Goal: Information Seeking & Learning: Learn about a topic

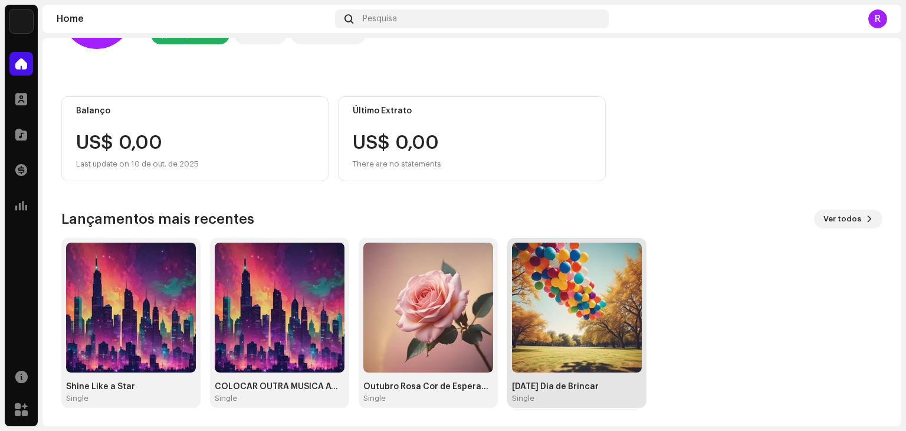
scroll to position [79, 0]
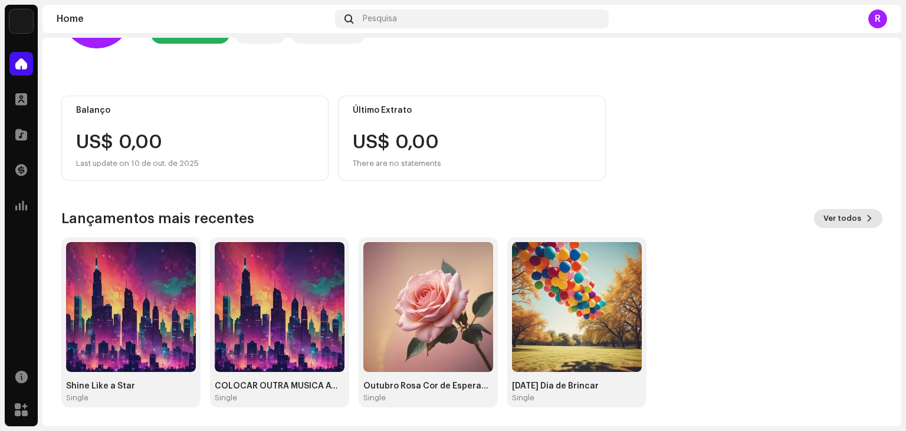
click at [845, 220] on span "Ver todos" at bounding box center [843, 219] width 38 height 24
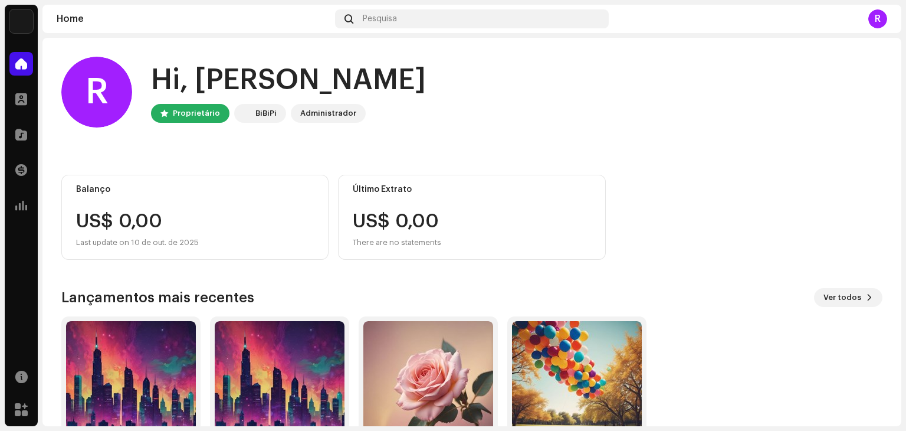
scroll to position [79, 0]
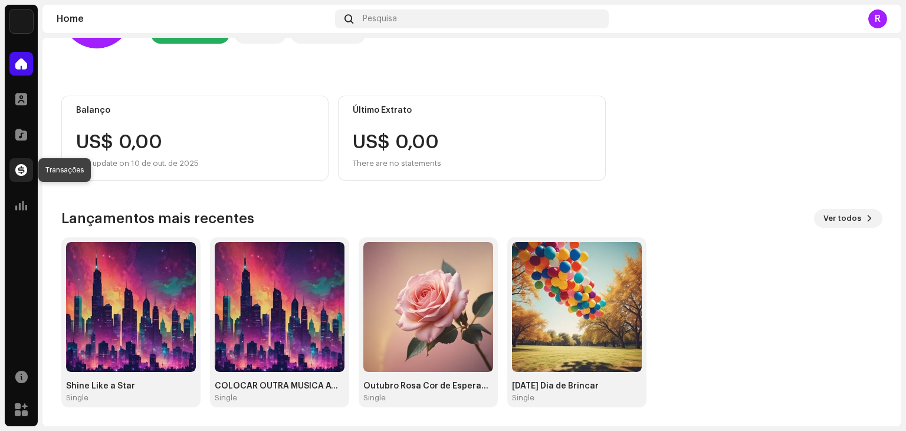
click at [18, 166] on span at bounding box center [21, 169] width 12 height 9
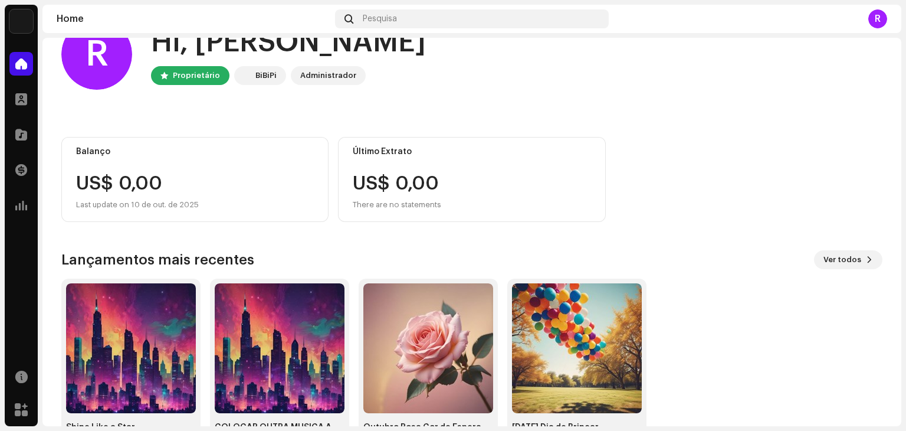
scroll to position [79, 0]
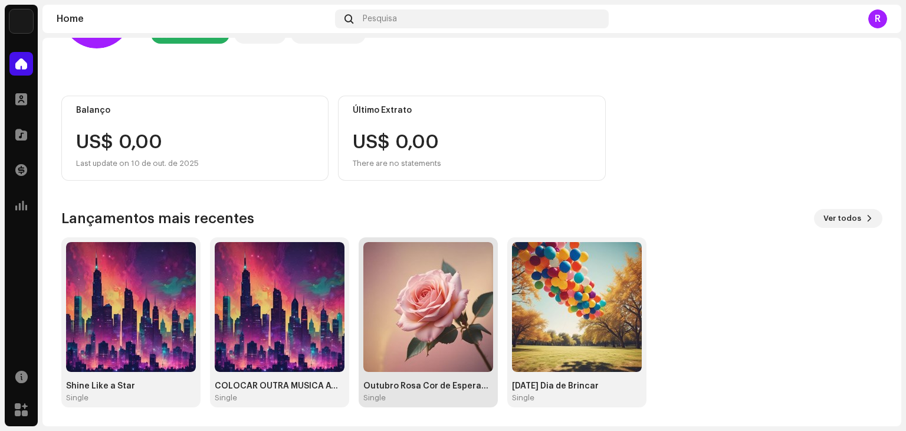
click at [432, 322] on img at bounding box center [429, 307] width 130 height 130
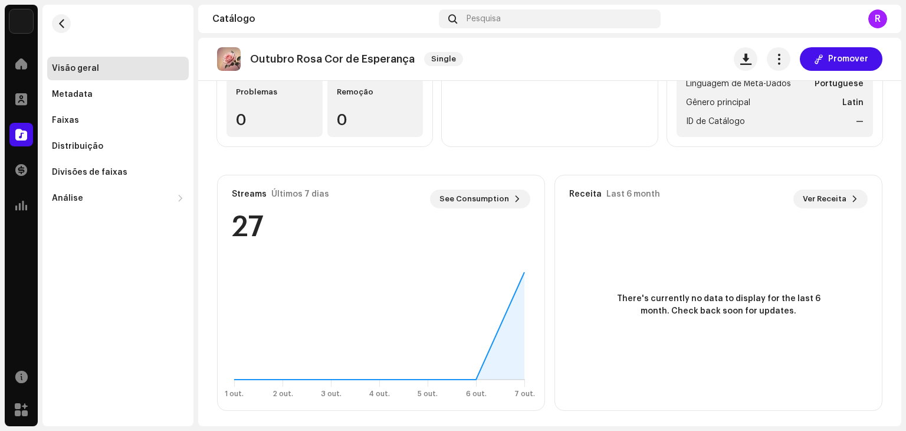
scroll to position [202, 0]
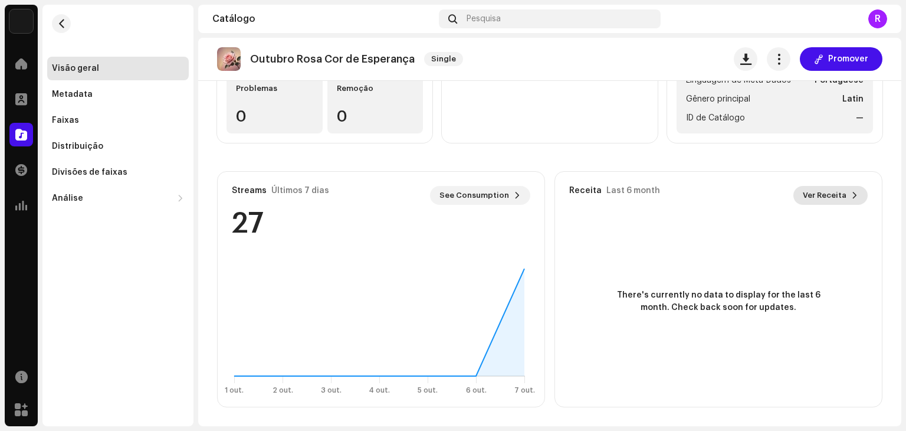
click at [826, 195] on span "Ver Receita" at bounding box center [825, 196] width 44 height 24
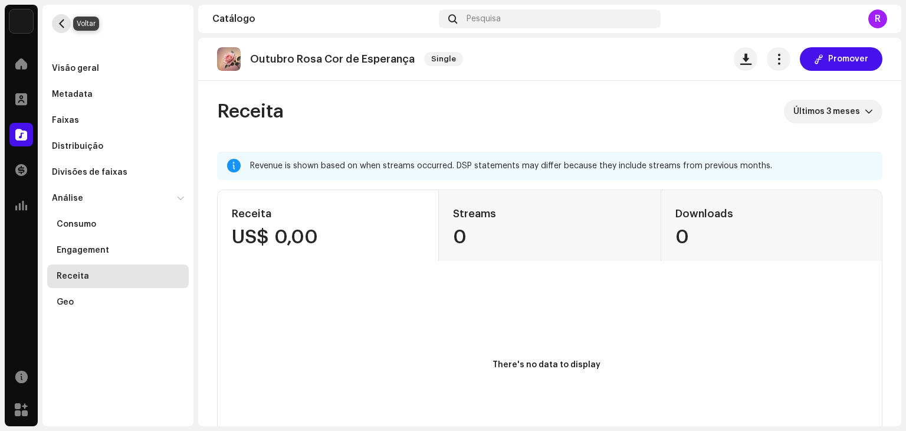
click at [60, 27] on span "button" at bounding box center [61, 23] width 9 height 9
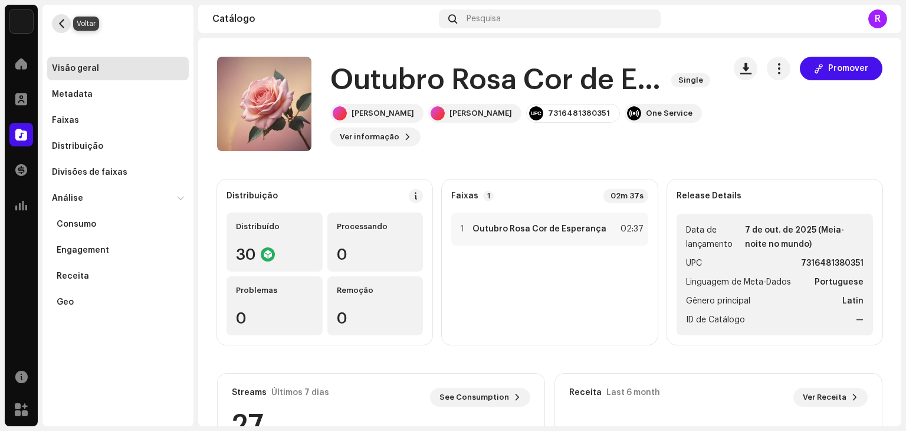
click at [55, 22] on button "button" at bounding box center [61, 23] width 19 height 19
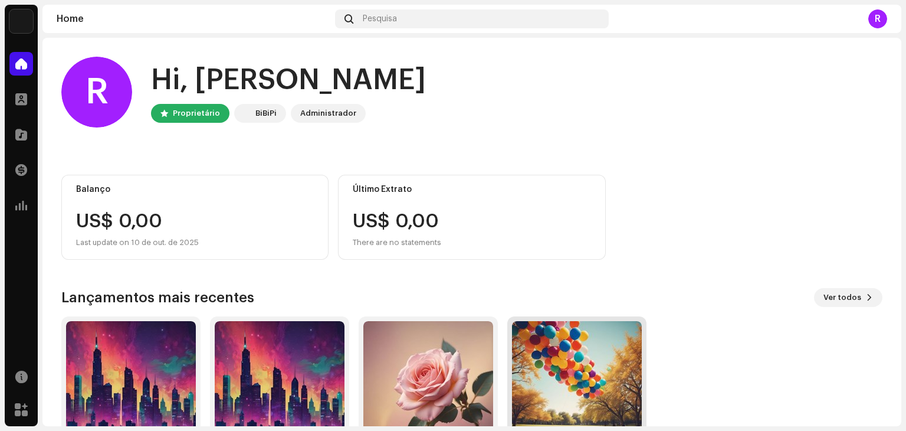
click at [579, 377] on img at bounding box center [577, 386] width 130 height 130
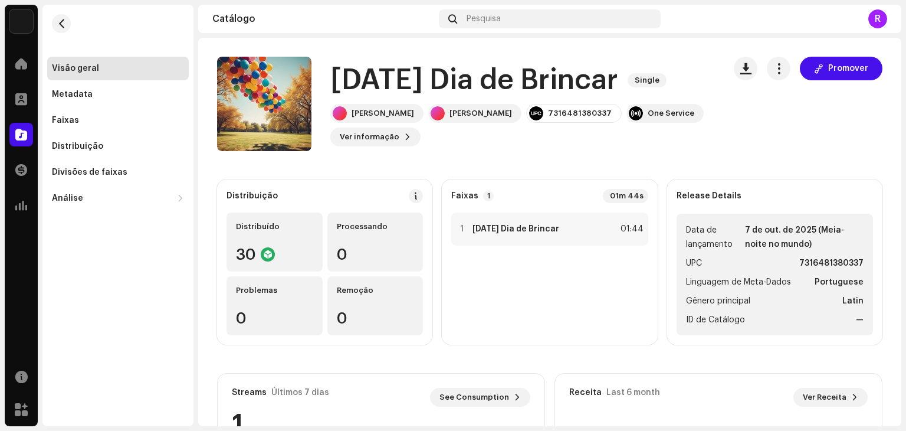
click at [878, 19] on div "R" at bounding box center [878, 18] width 19 height 19
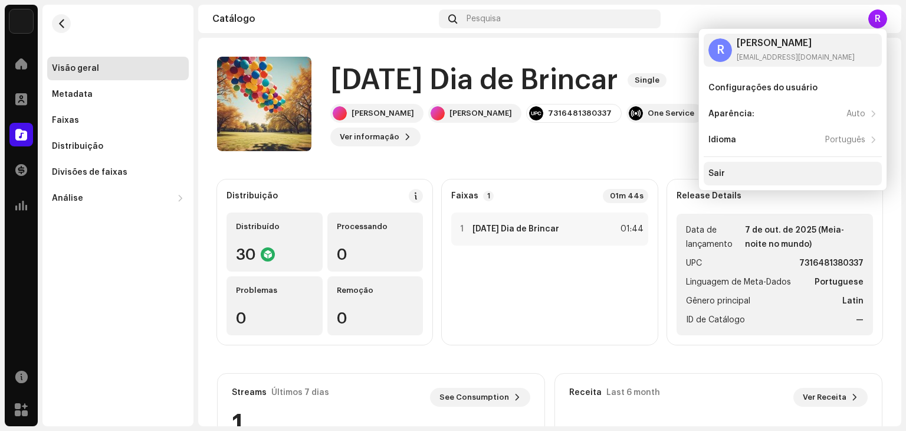
click at [734, 171] on div "Sair" at bounding box center [793, 173] width 169 height 9
